Goal: Check status: Check status

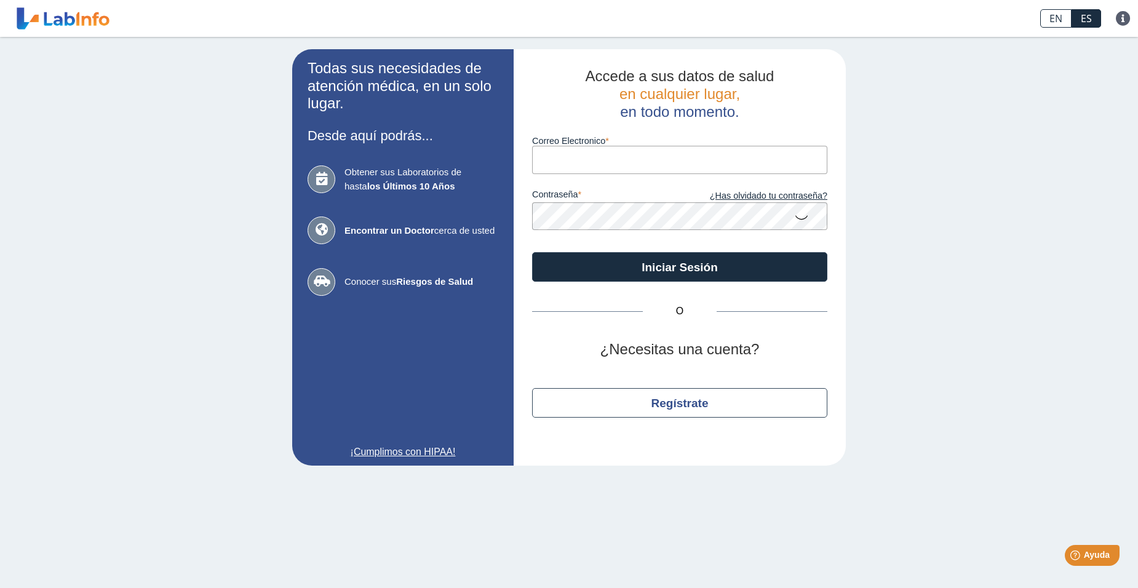
click at [611, 160] on input "Correo Electronico" at bounding box center [679, 160] width 295 height 28
type input "[EMAIL_ADDRESS][DOMAIN_NAME]"
click at [532, 252] on button "Iniciar Sesión" at bounding box center [679, 267] width 295 height 30
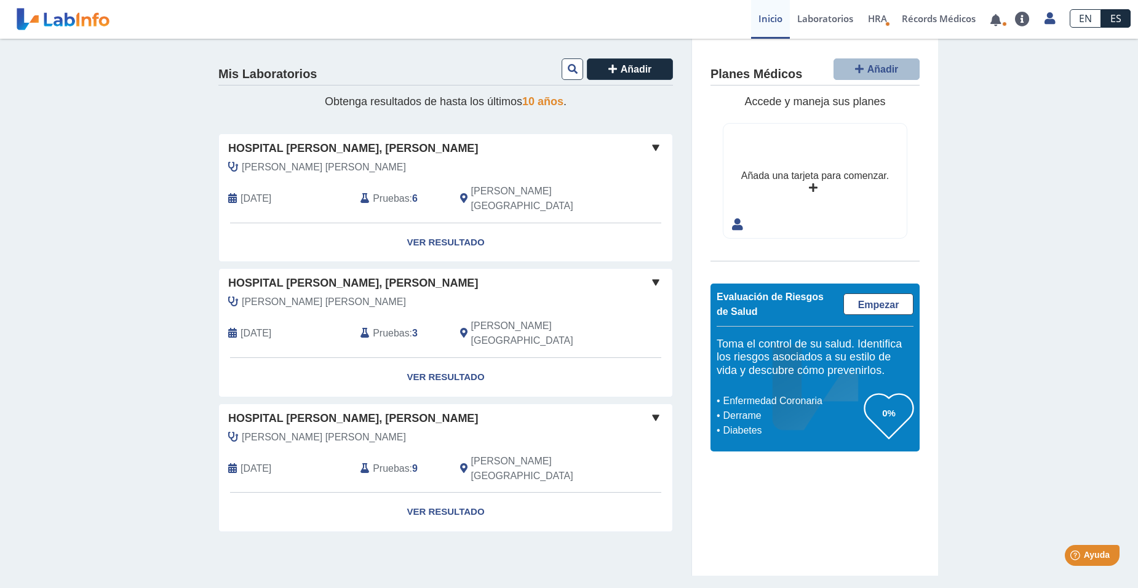
click at [410, 194] on div "Pruebas : 6" at bounding box center [400, 199] width 99 height 30
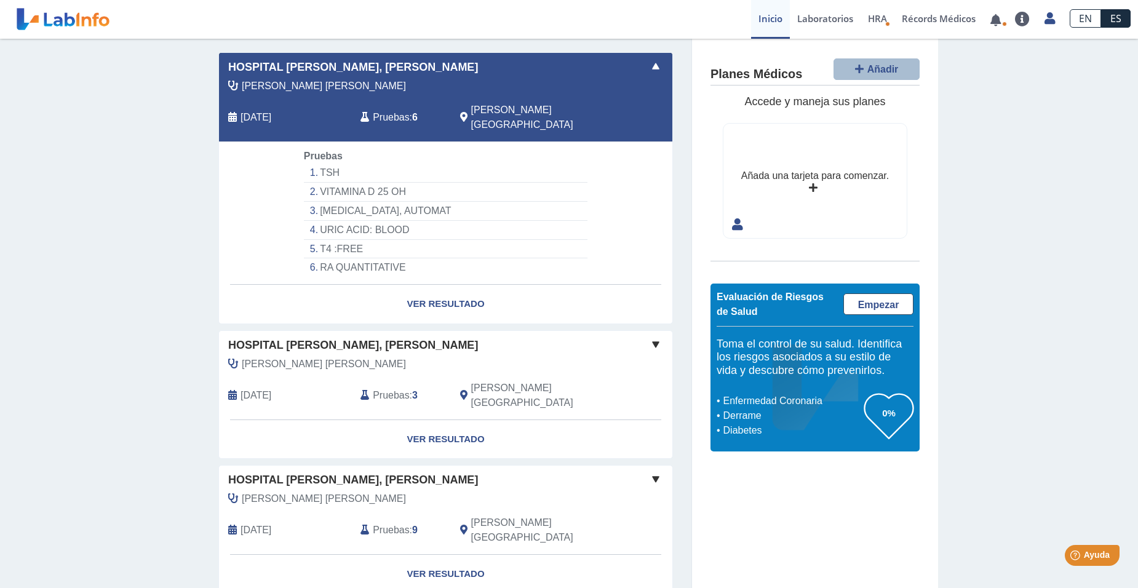
scroll to position [87, 0]
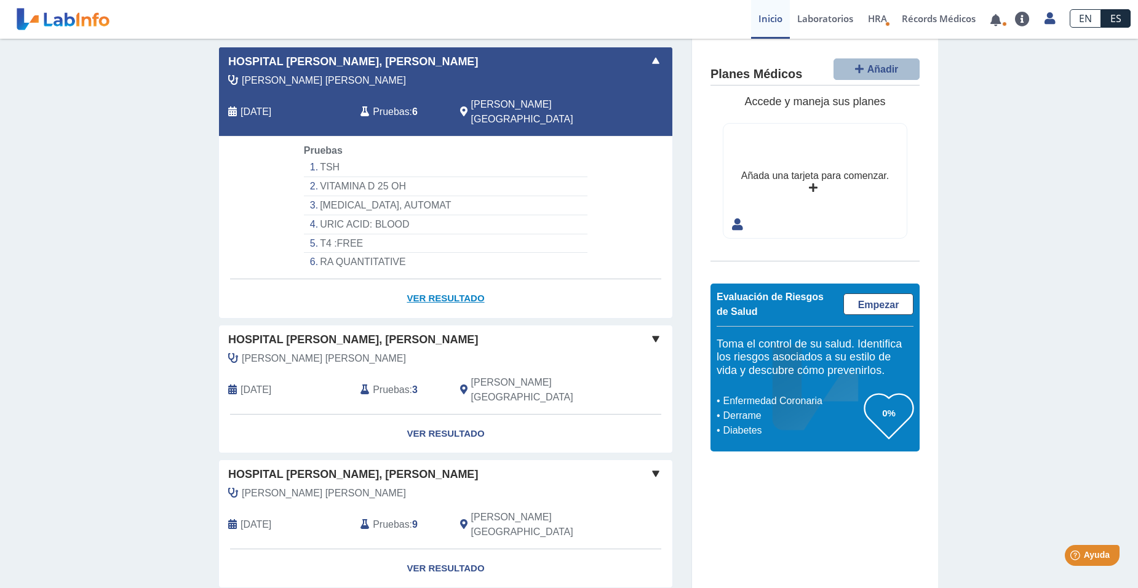
click at [431, 283] on link "Ver Resultado" at bounding box center [445, 298] width 453 height 39
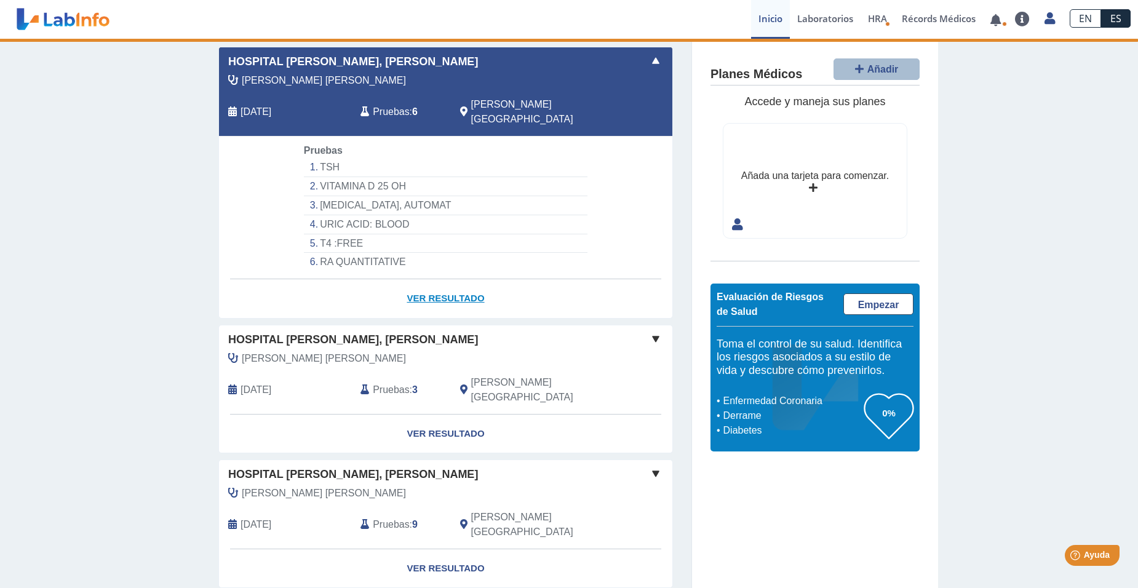
click at [429, 282] on link "Ver Resultado" at bounding box center [445, 298] width 453 height 39
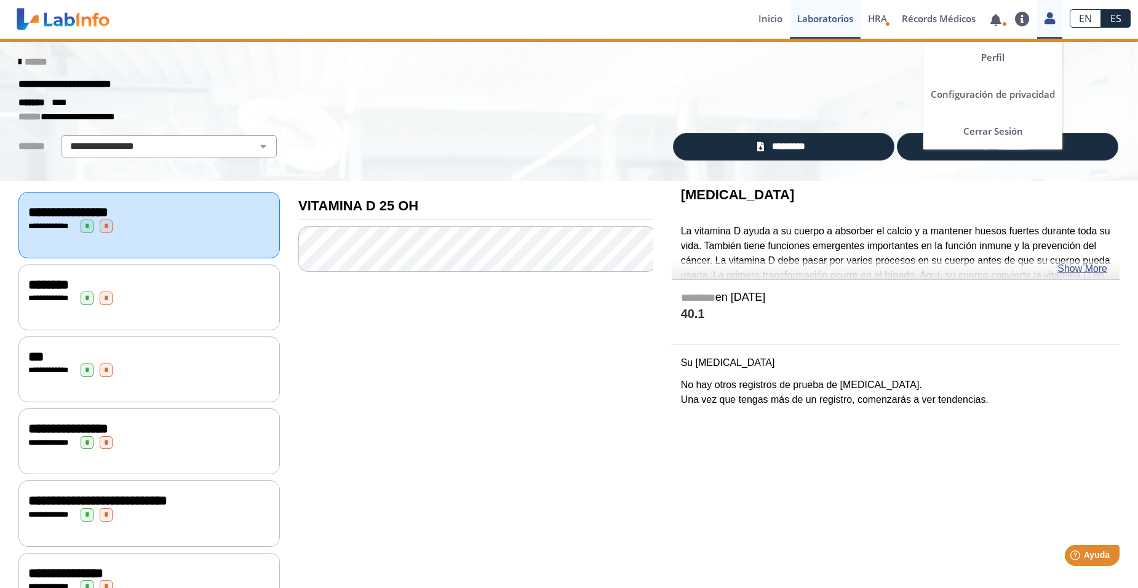
click at [1044, 20] on icon at bounding box center [1049, 18] width 10 height 9
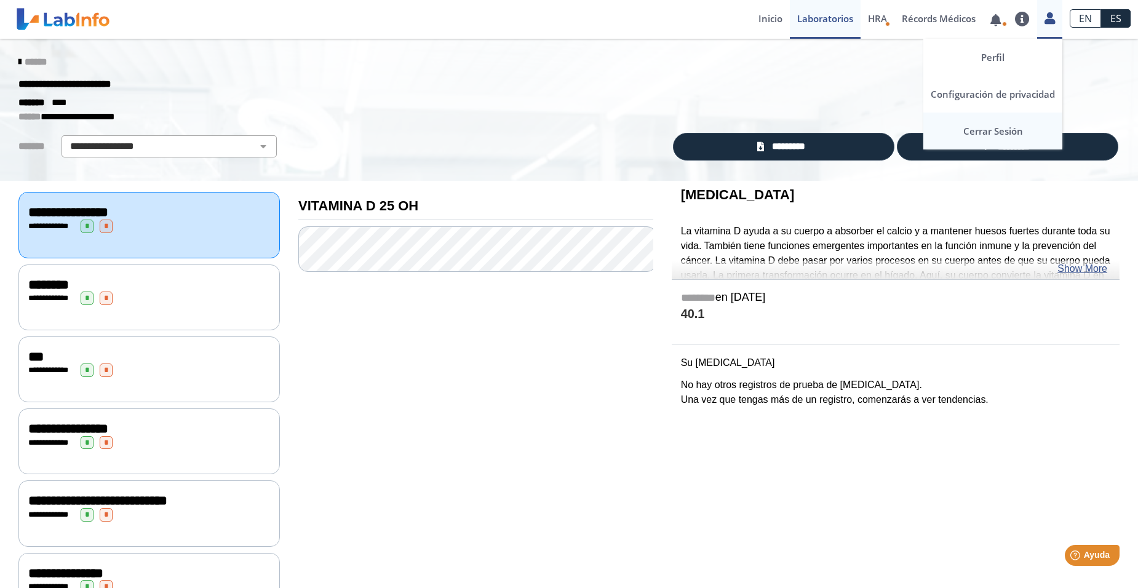
click at [994, 132] on link "Cerrar Sesión" at bounding box center [992, 131] width 139 height 37
